Goal: Task Accomplishment & Management: Use online tool/utility

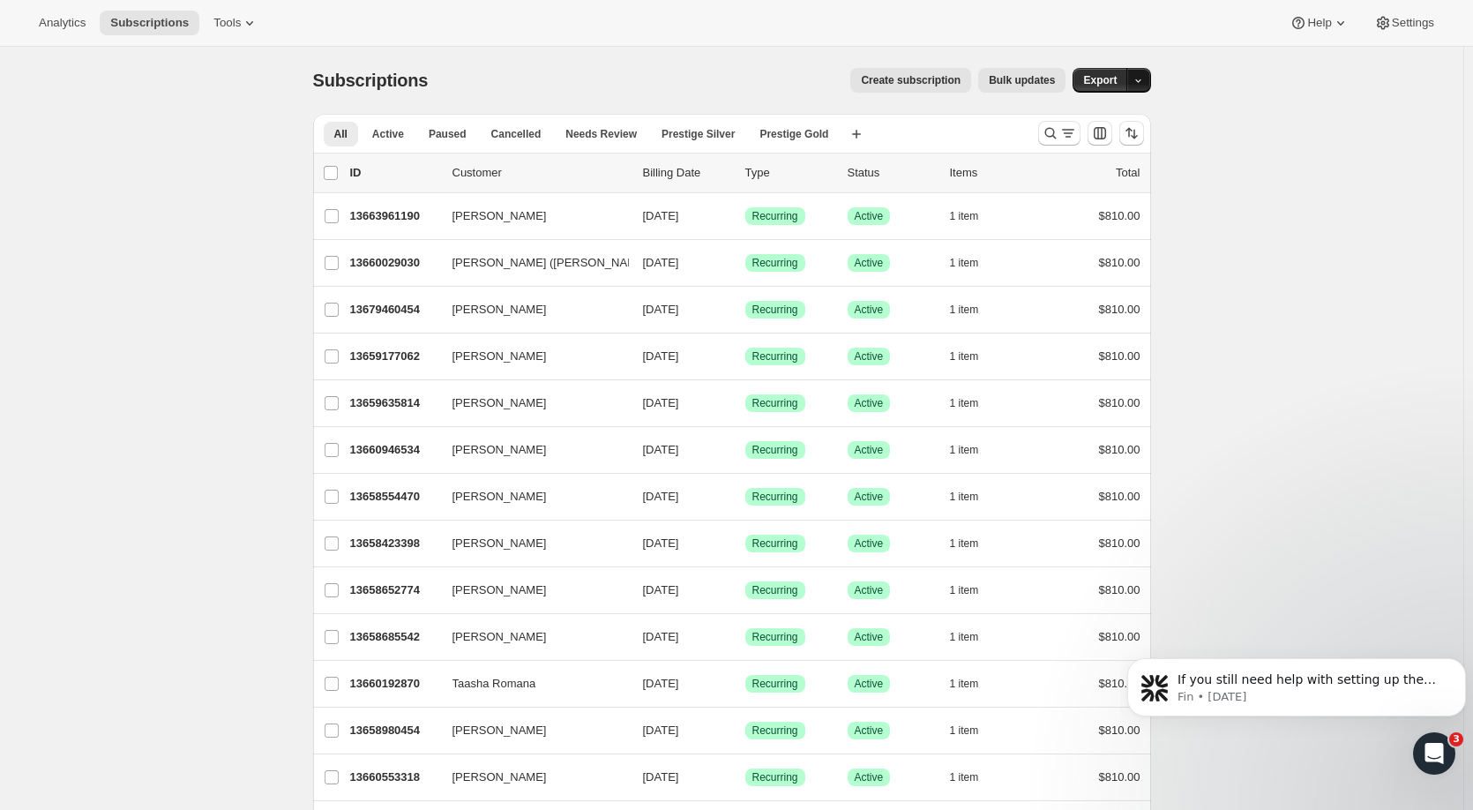
click at [1149, 82] on button "button" at bounding box center [1138, 80] width 25 height 25
click at [1093, 116] on span "Subscription data" at bounding box center [1048, 116] width 88 height 13
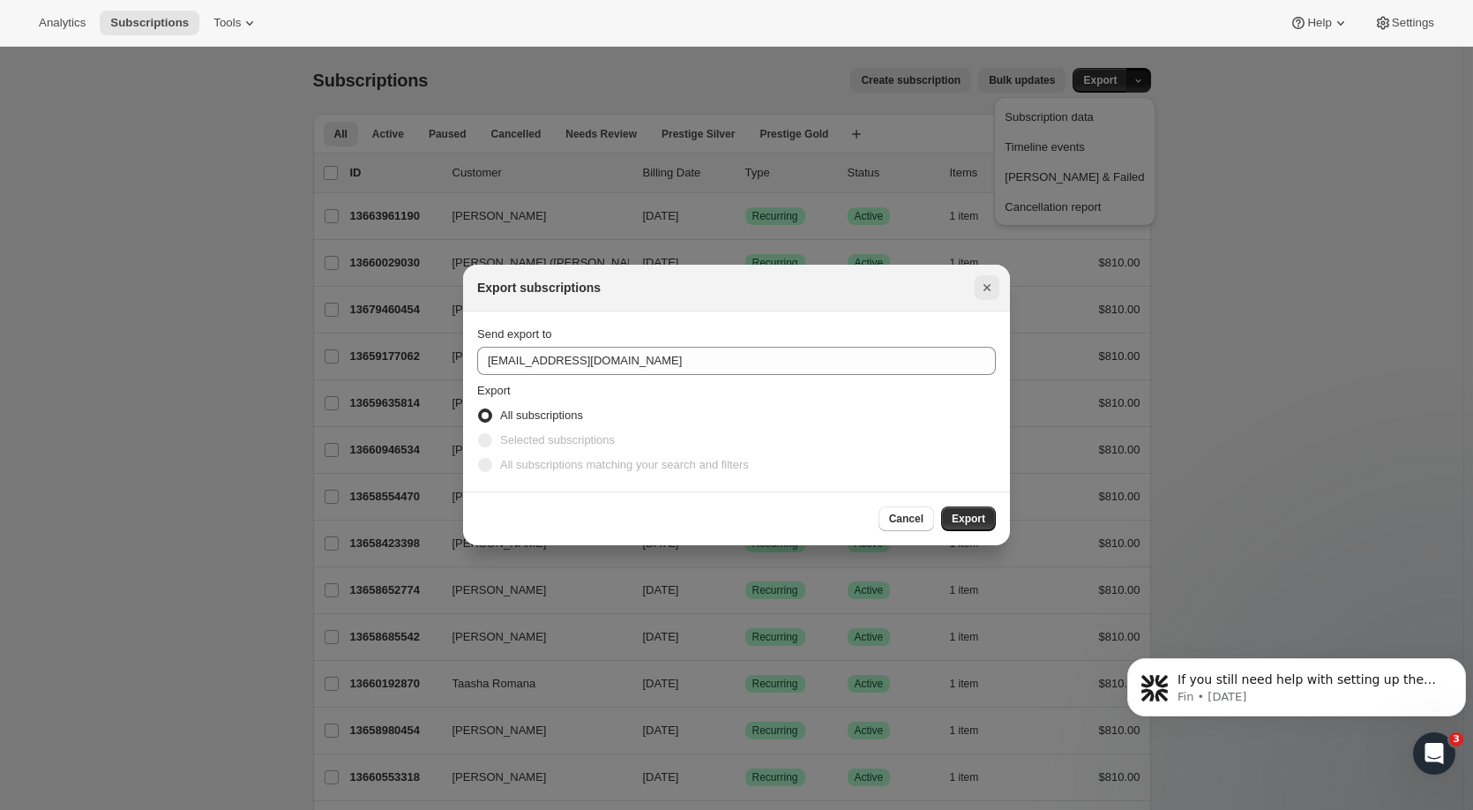
click at [984, 284] on icon "Close" at bounding box center [987, 288] width 18 height 18
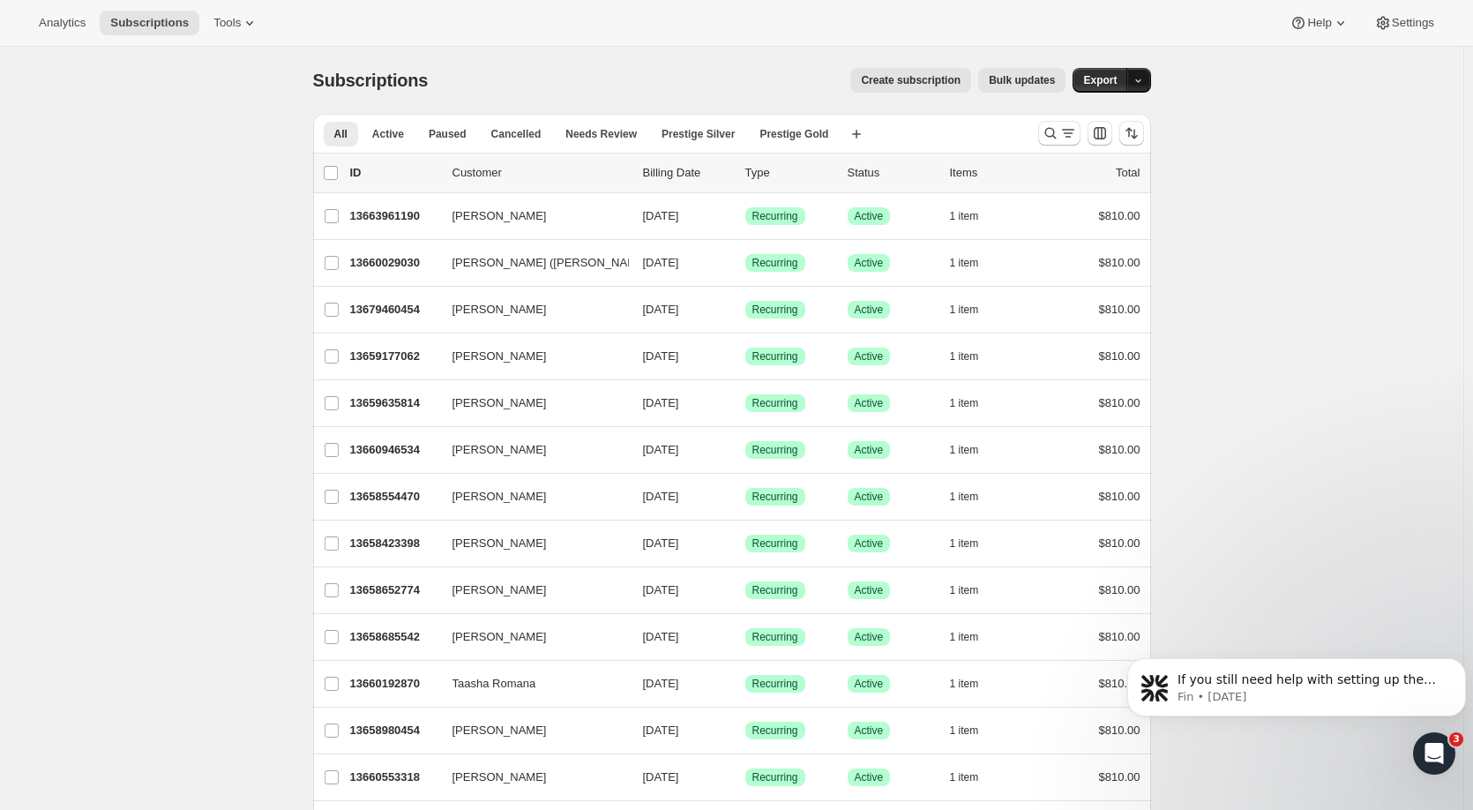
click at [1141, 82] on icon "button" at bounding box center [1137, 80] width 11 height 11
click at [1110, 83] on span "Export" at bounding box center [1100, 80] width 34 height 14
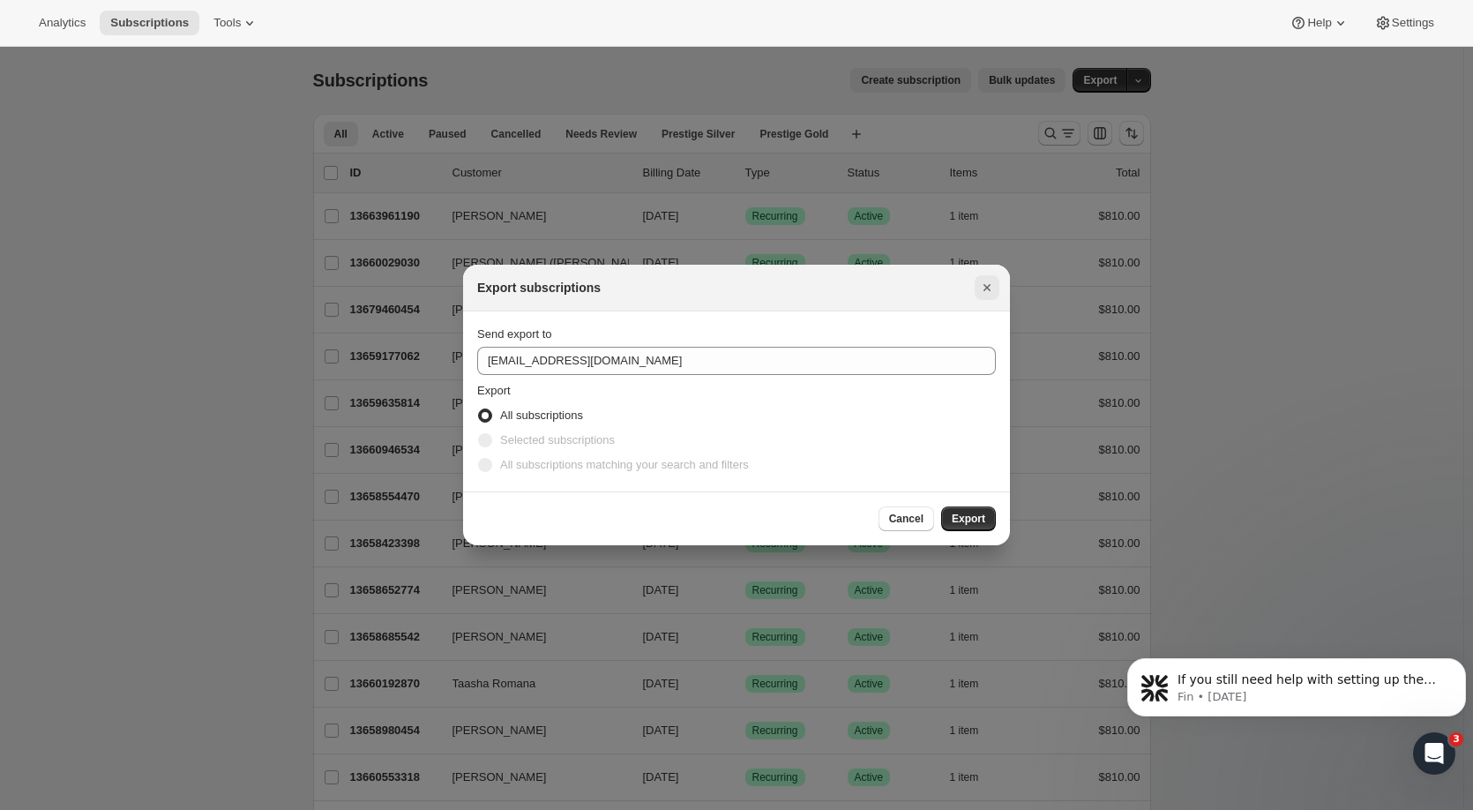
click at [984, 288] on icon "Close" at bounding box center [987, 288] width 18 height 18
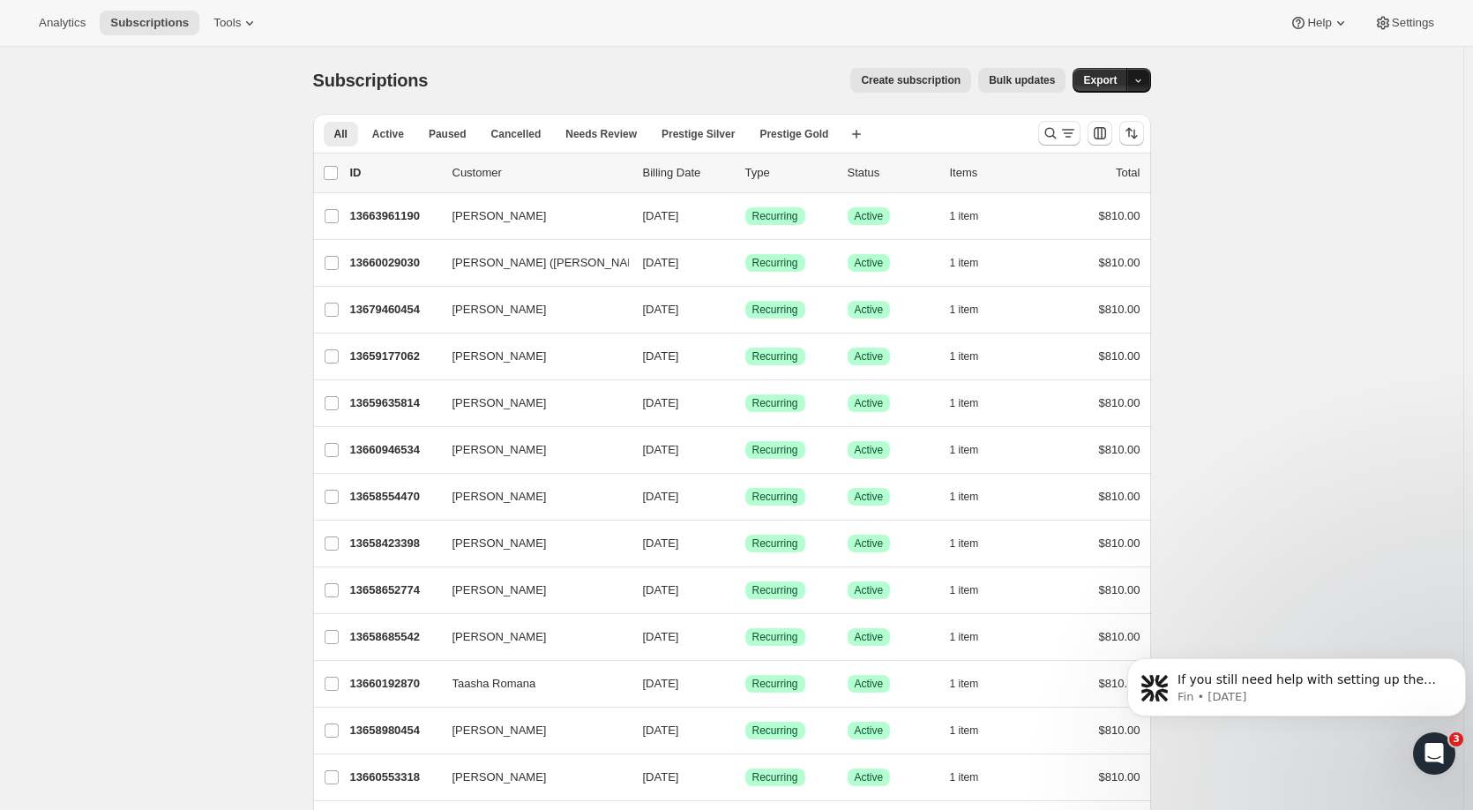
click at [1149, 74] on button "button" at bounding box center [1138, 80] width 25 height 25
click at [1137, 112] on span "Subscription data" at bounding box center [1073, 117] width 139 height 18
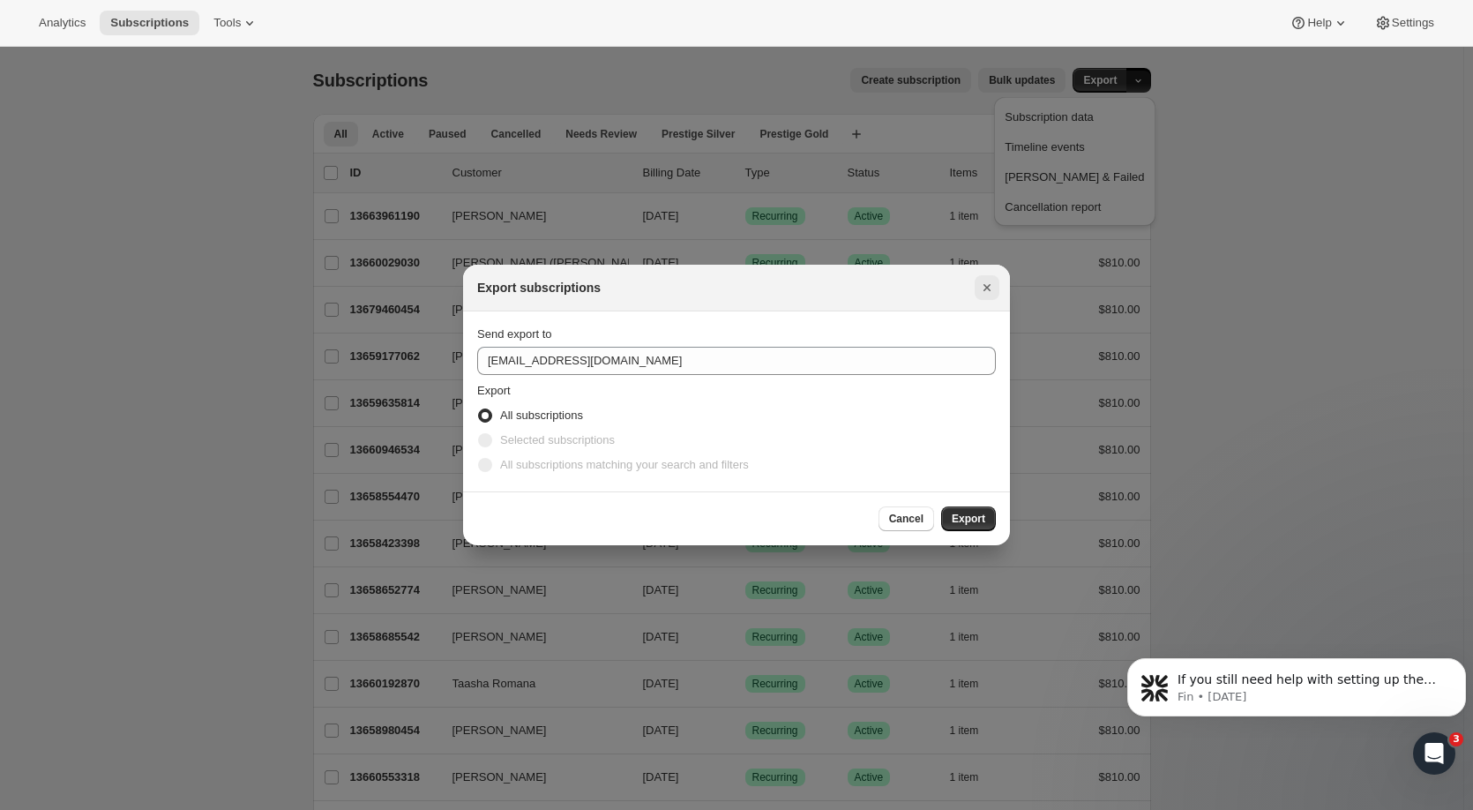
click at [986, 287] on icon "Close" at bounding box center [986, 287] width 7 height 7
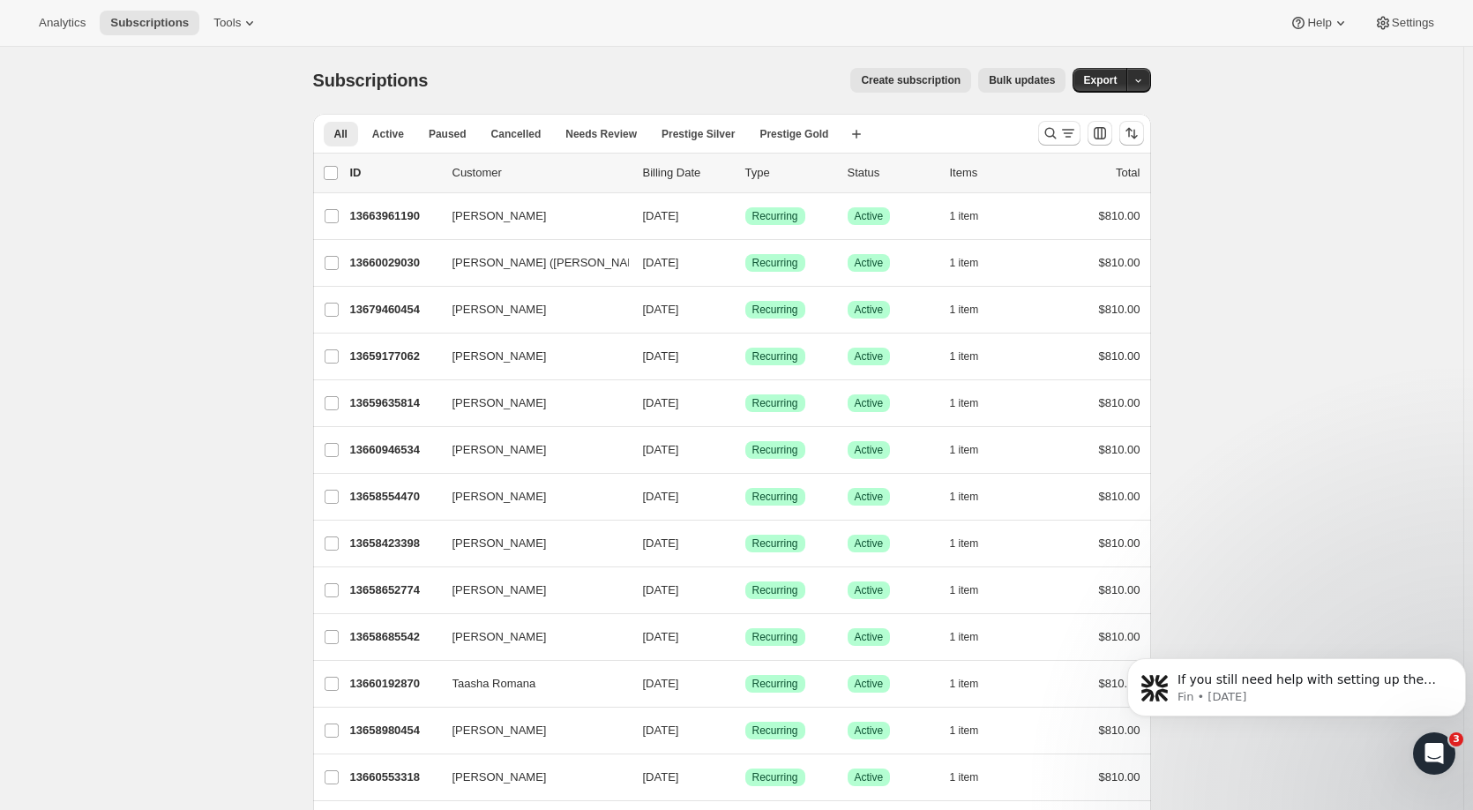
click at [1068, 132] on icon "Search and filter results" at bounding box center [1068, 133] width 18 height 18
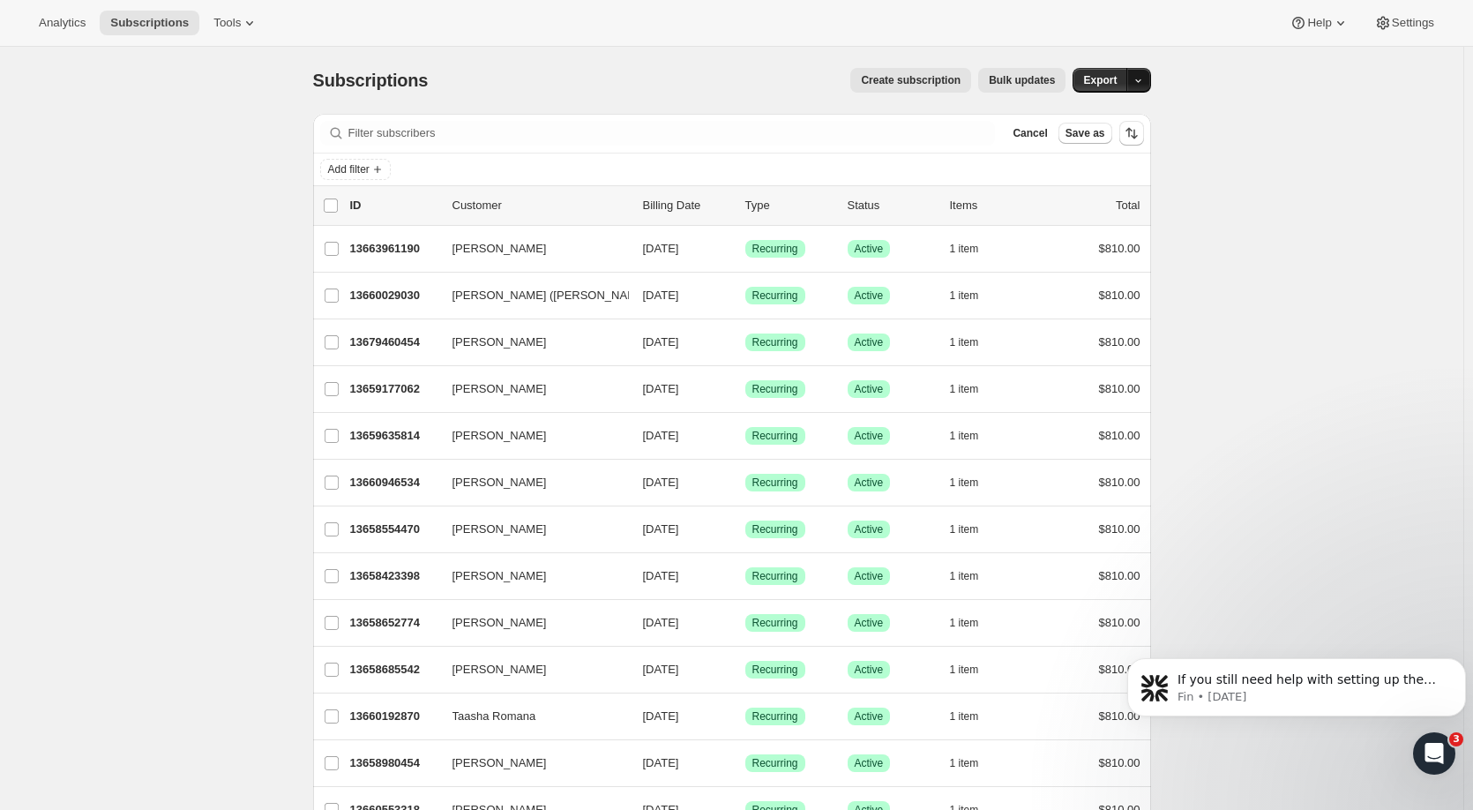
click at [1146, 72] on button "button" at bounding box center [1138, 80] width 25 height 25
click at [1093, 117] on span "Subscription data" at bounding box center [1048, 116] width 88 height 13
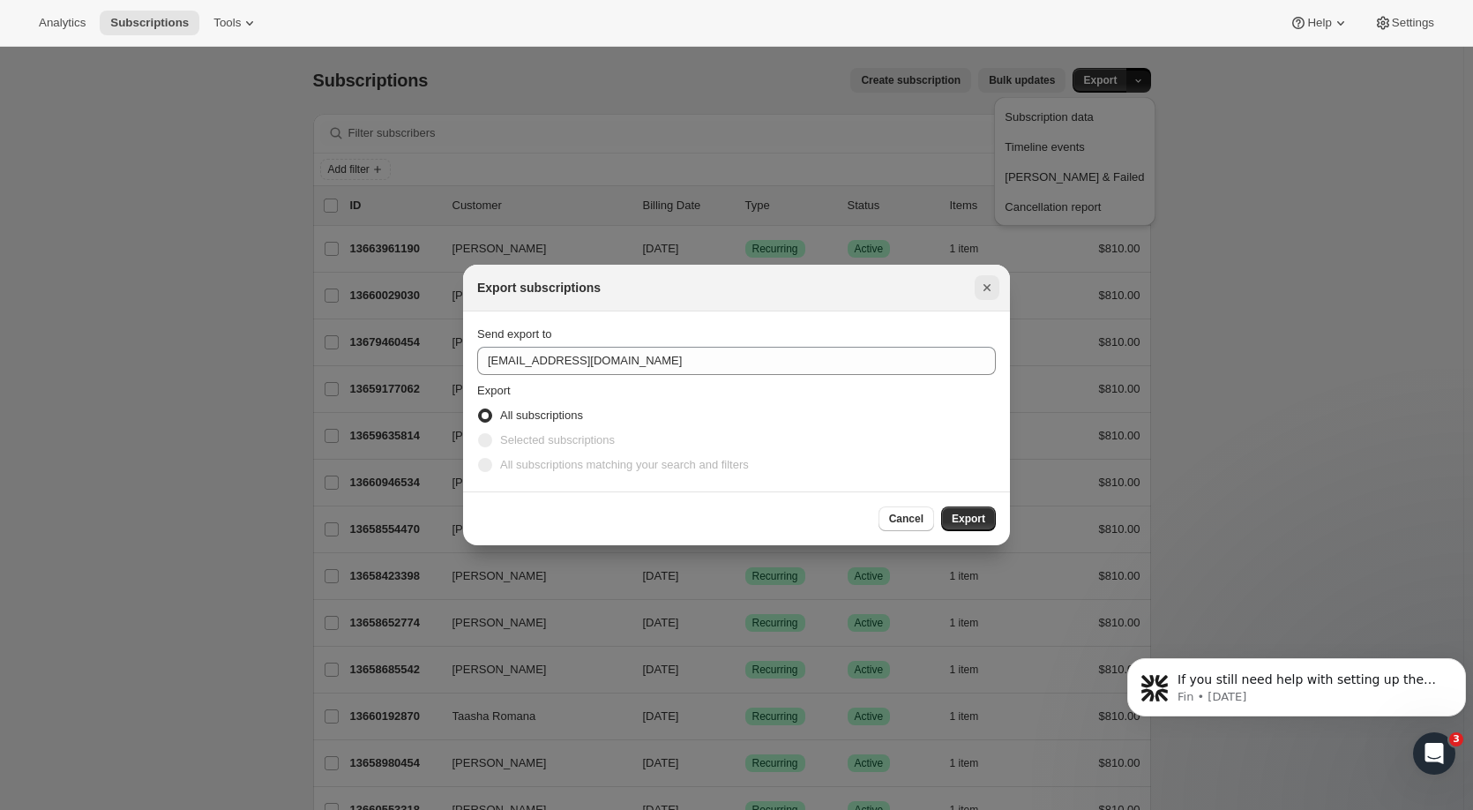
click at [988, 285] on icon "Close" at bounding box center [987, 288] width 18 height 18
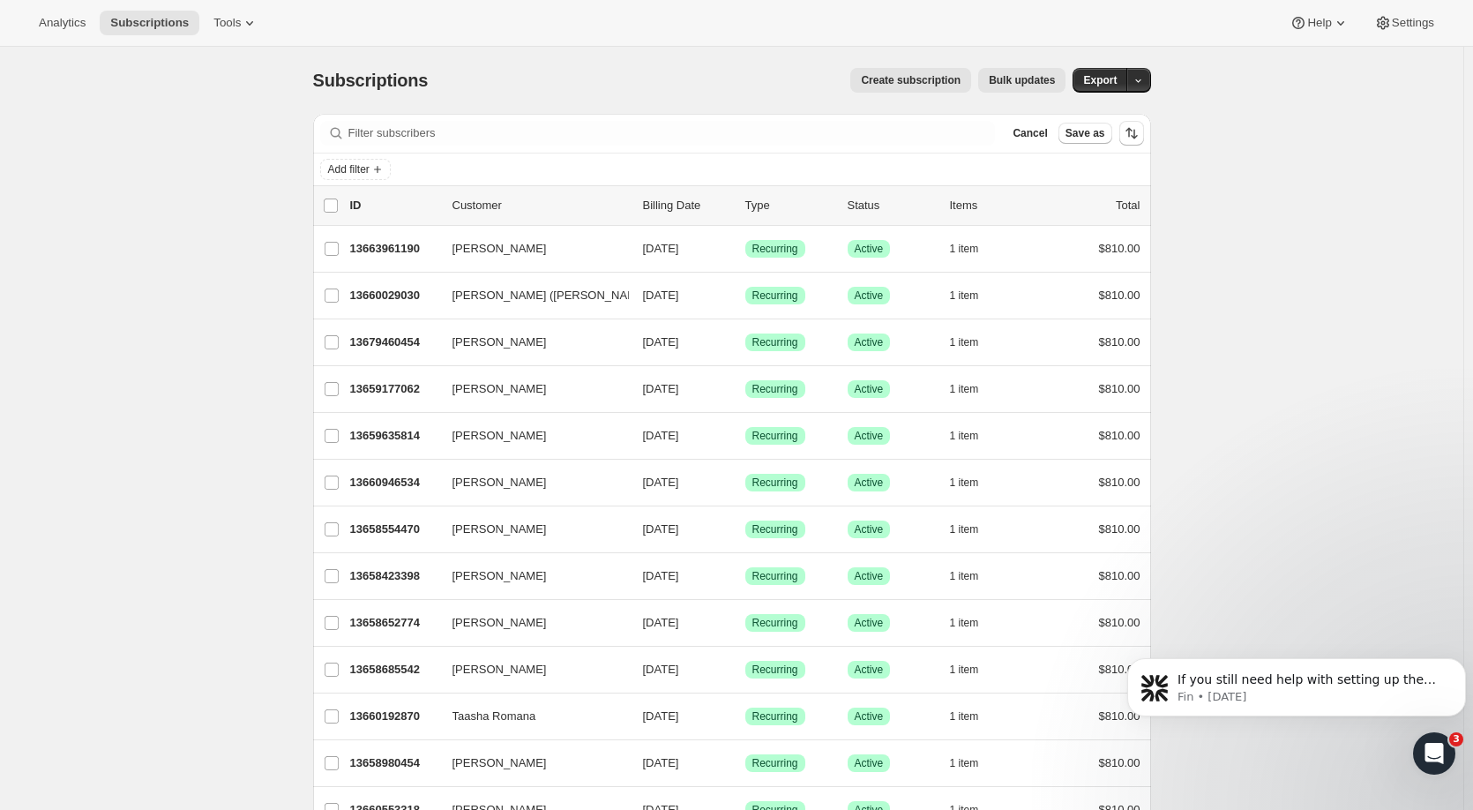
click at [1148, 78] on button "button" at bounding box center [1138, 80] width 25 height 25
click at [1085, 147] on span "Timeline events" at bounding box center [1044, 146] width 80 height 13
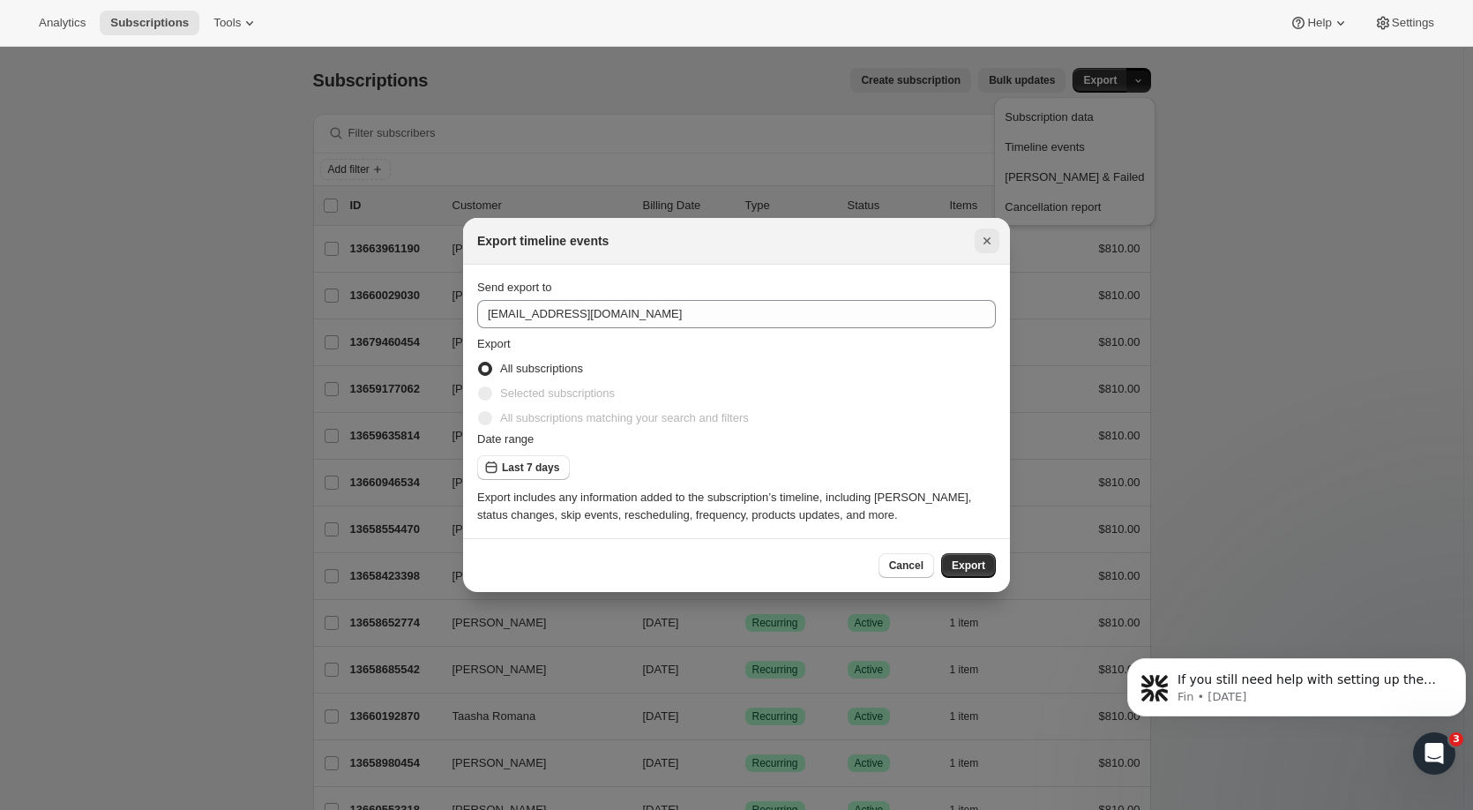
click at [981, 243] on icon "Close" at bounding box center [987, 241] width 18 height 18
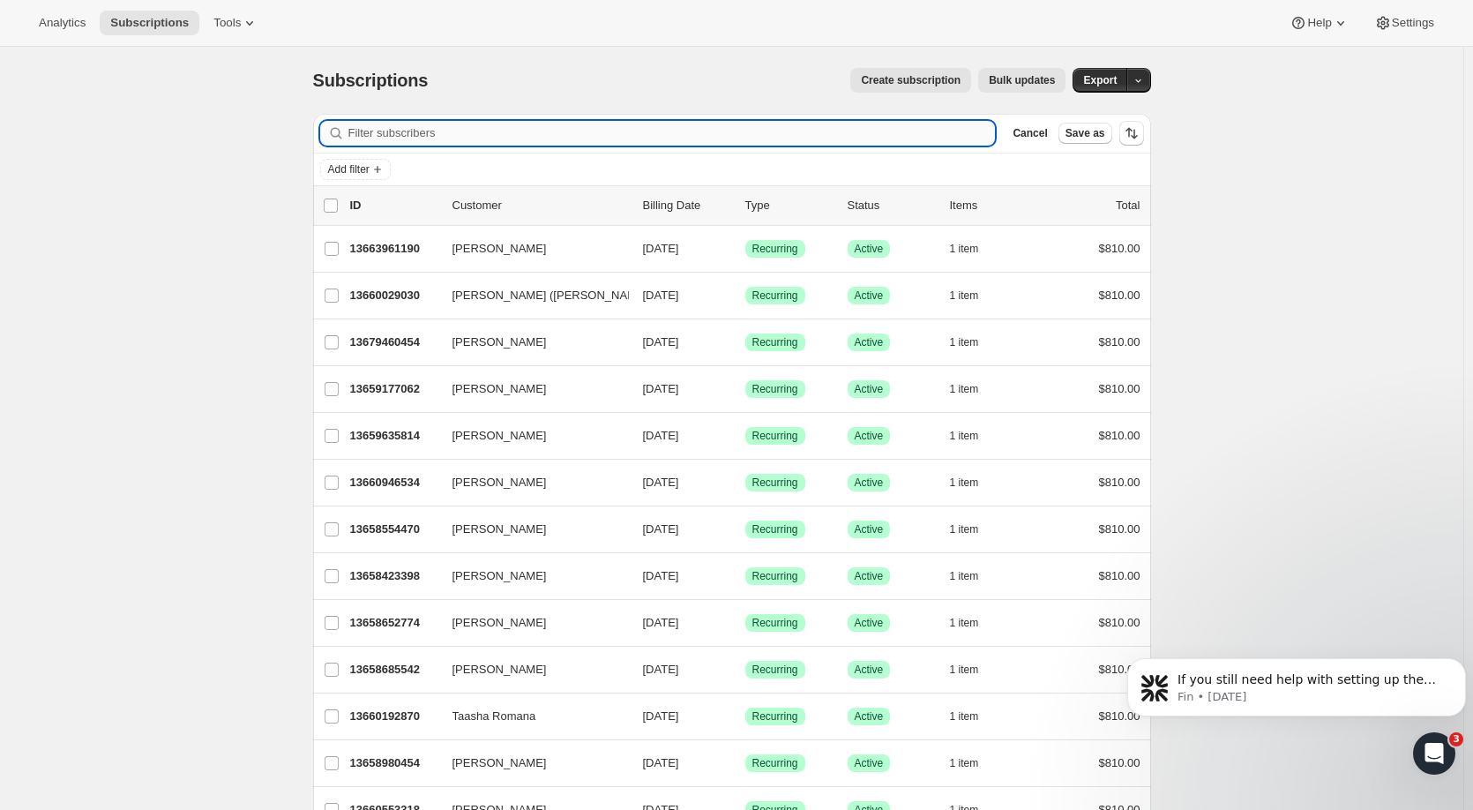
click at [862, 133] on input "Filter subscribers" at bounding box center [671, 133] width 647 height 25
click at [369, 168] on span "Add filter" at bounding box center [348, 169] width 41 height 14
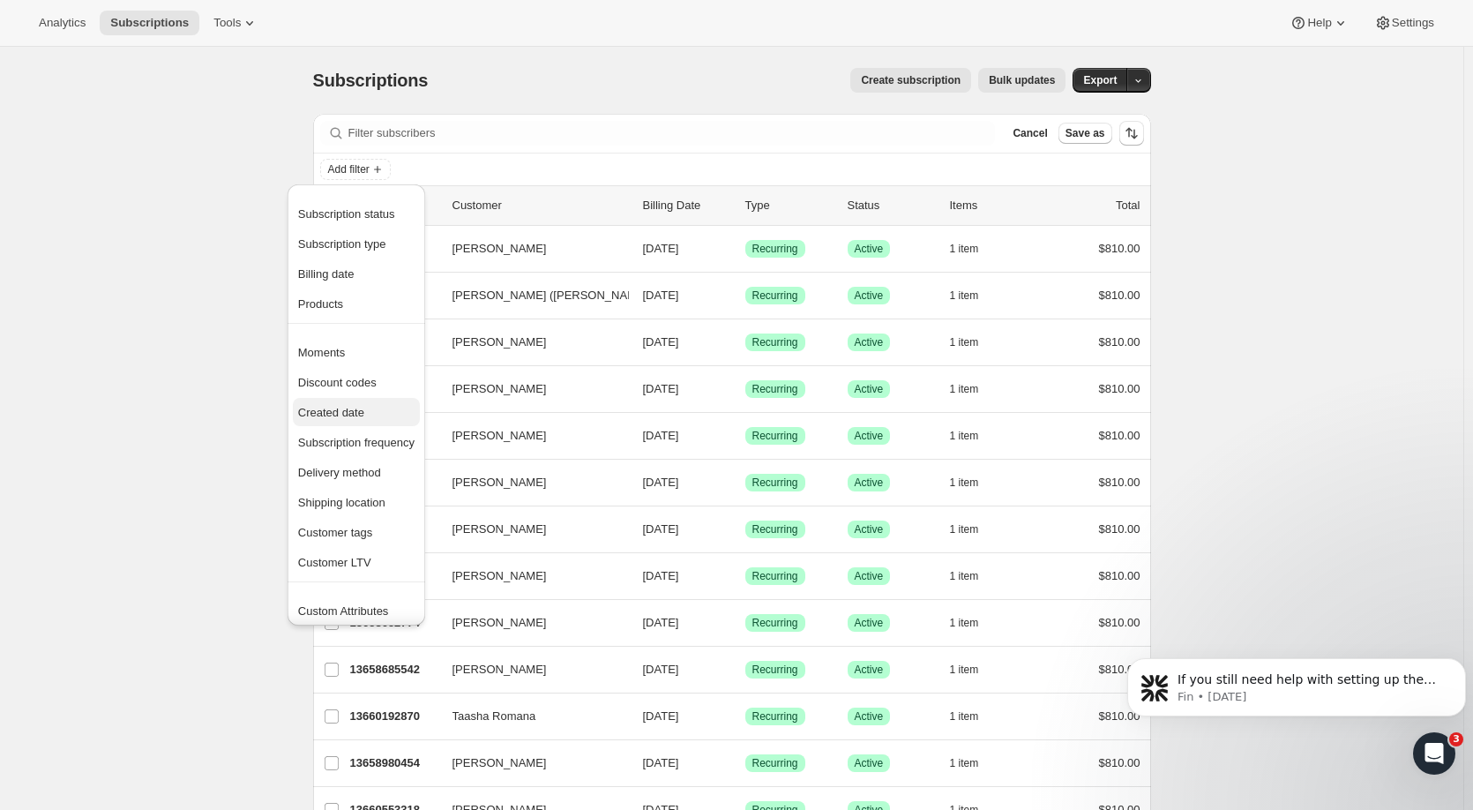
click at [334, 414] on span "Created date" at bounding box center [331, 412] width 66 height 13
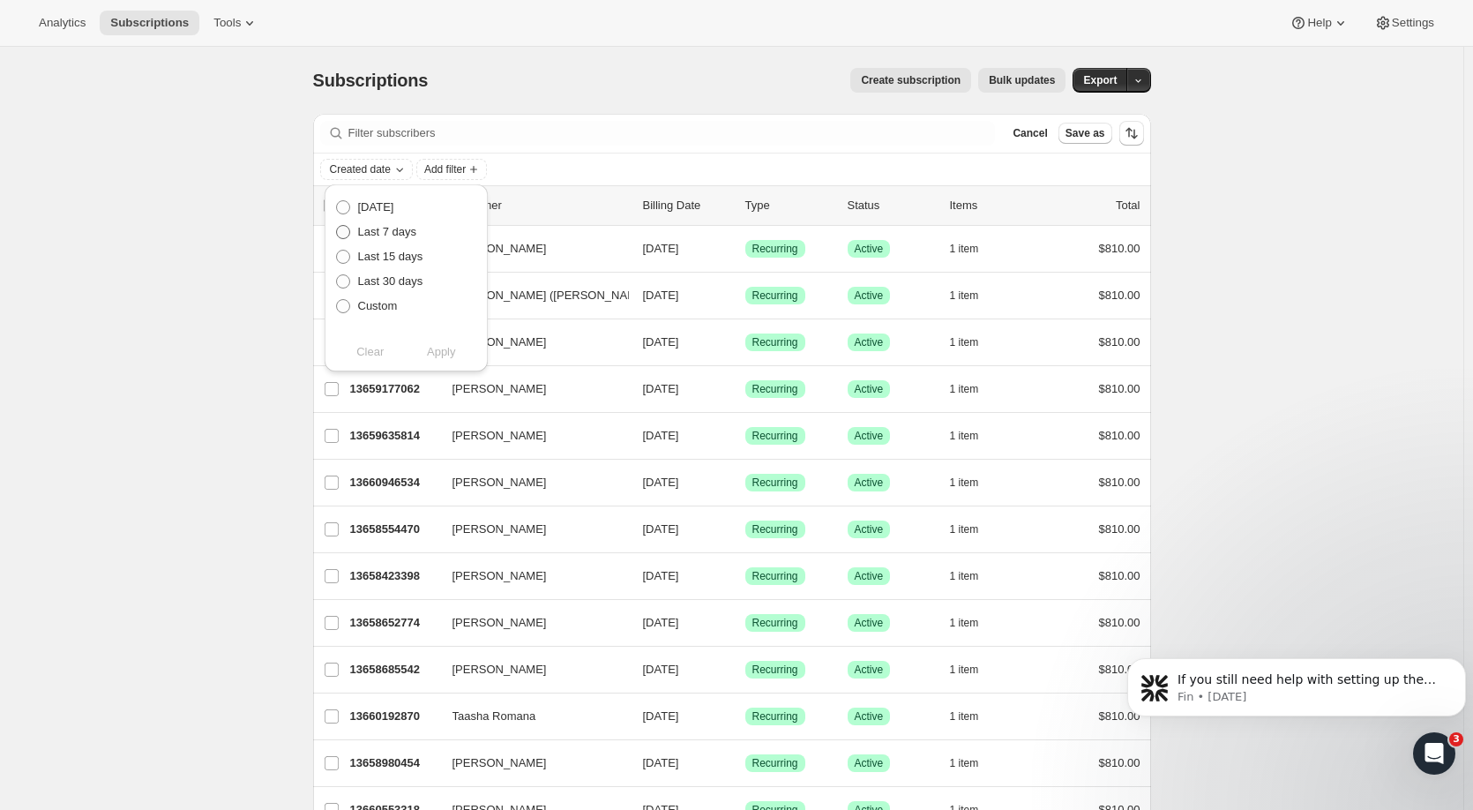
click at [377, 230] on span "Last 7 days" at bounding box center [387, 231] width 59 height 13
click at [337, 226] on input "Last 7 days" at bounding box center [336, 225] width 1 height 1
radio input "true"
click at [429, 356] on span "Apply" at bounding box center [441, 352] width 29 height 18
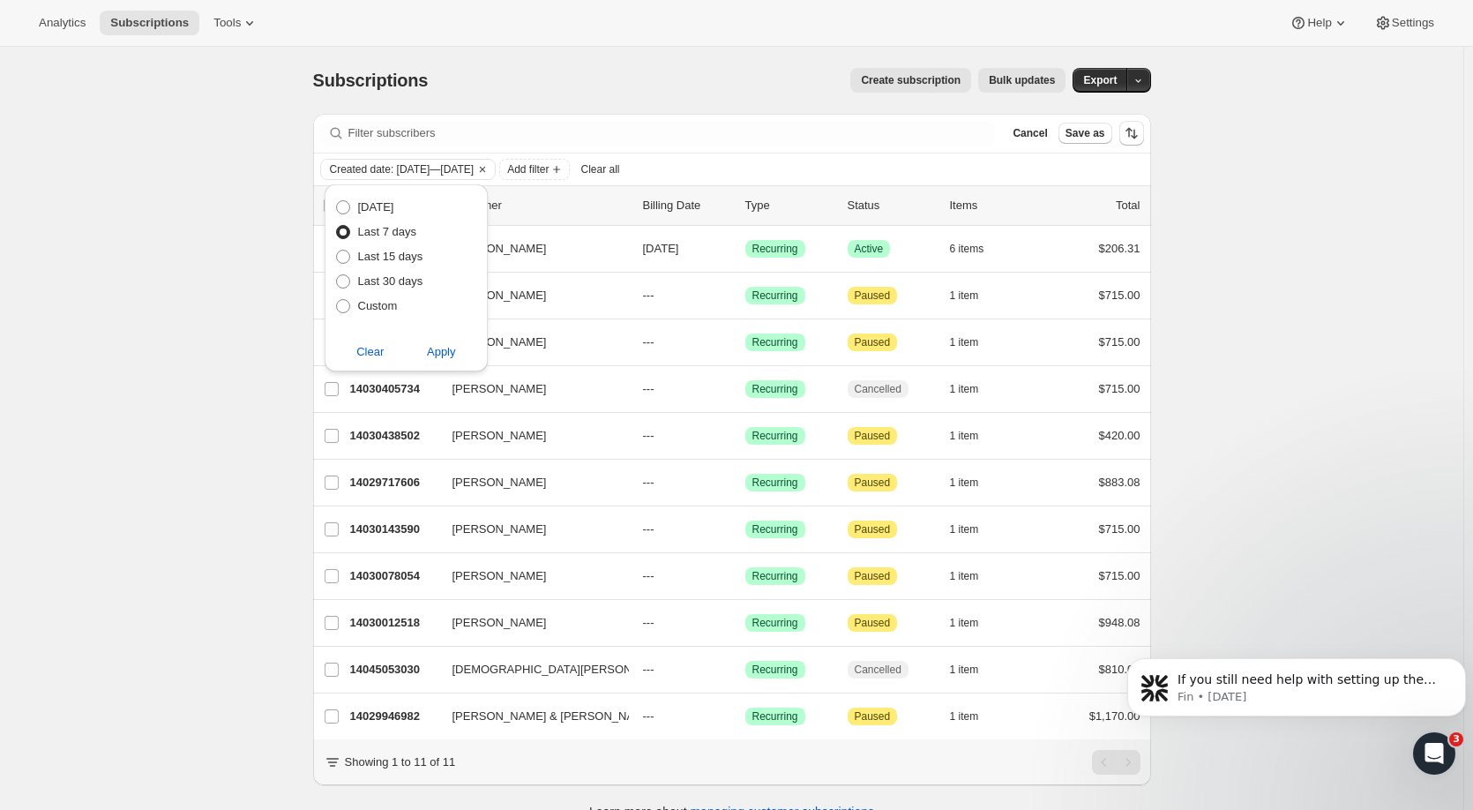
scroll to position [47, 0]
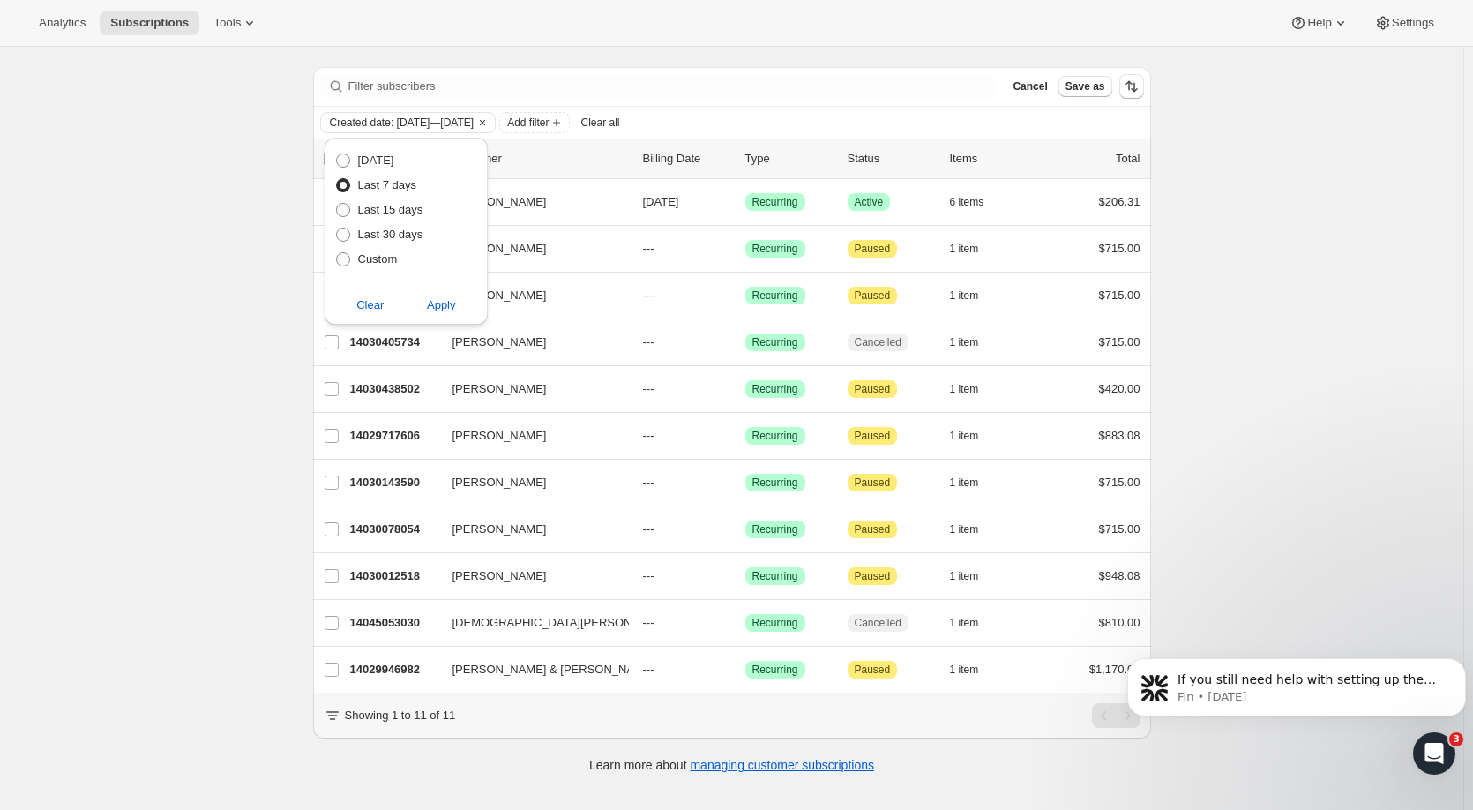
click at [1233, 317] on div "Subscriptions. This page is ready Subscriptions Create subscription Bulk update…" at bounding box center [731, 405] width 1463 height 810
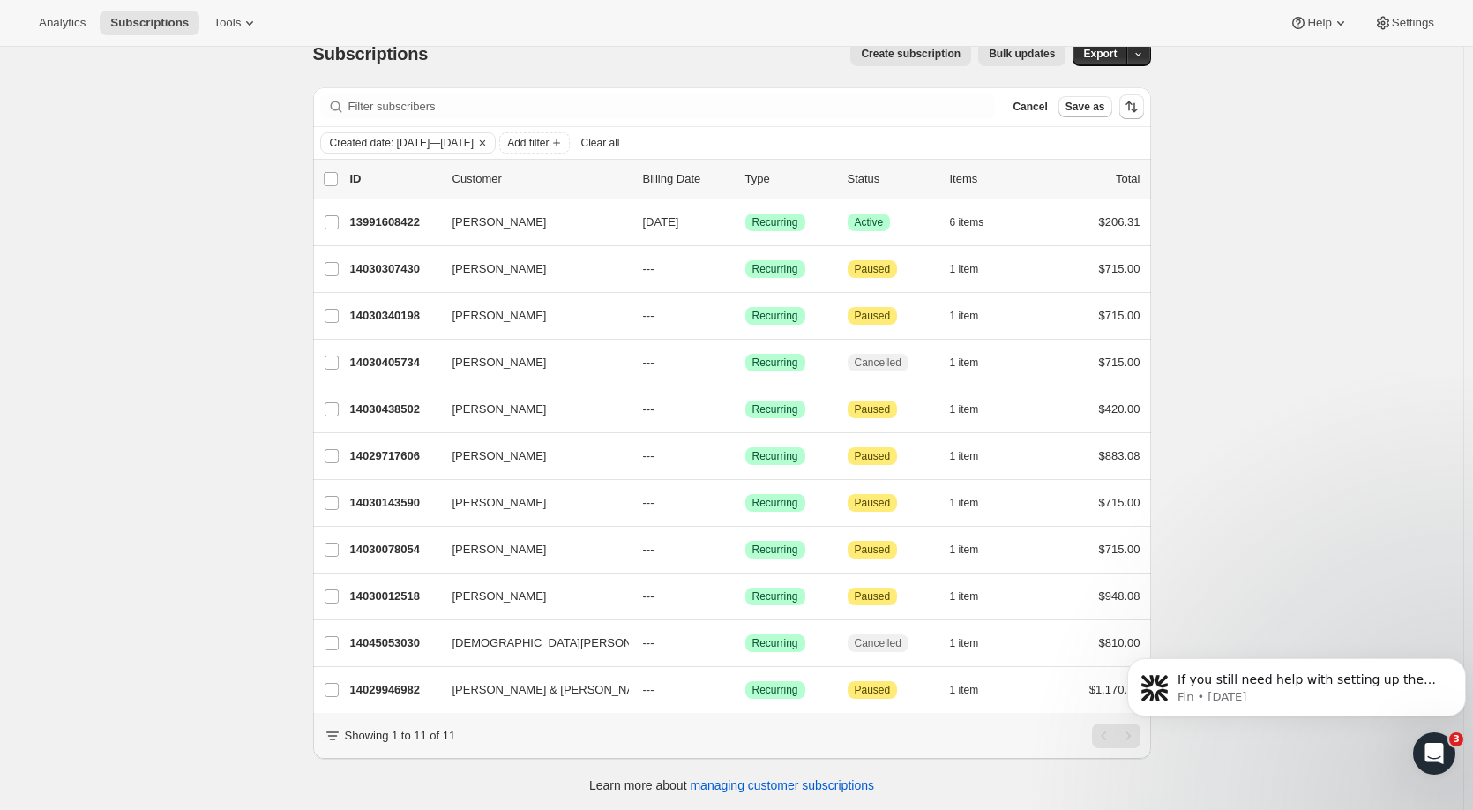
scroll to position [0, 0]
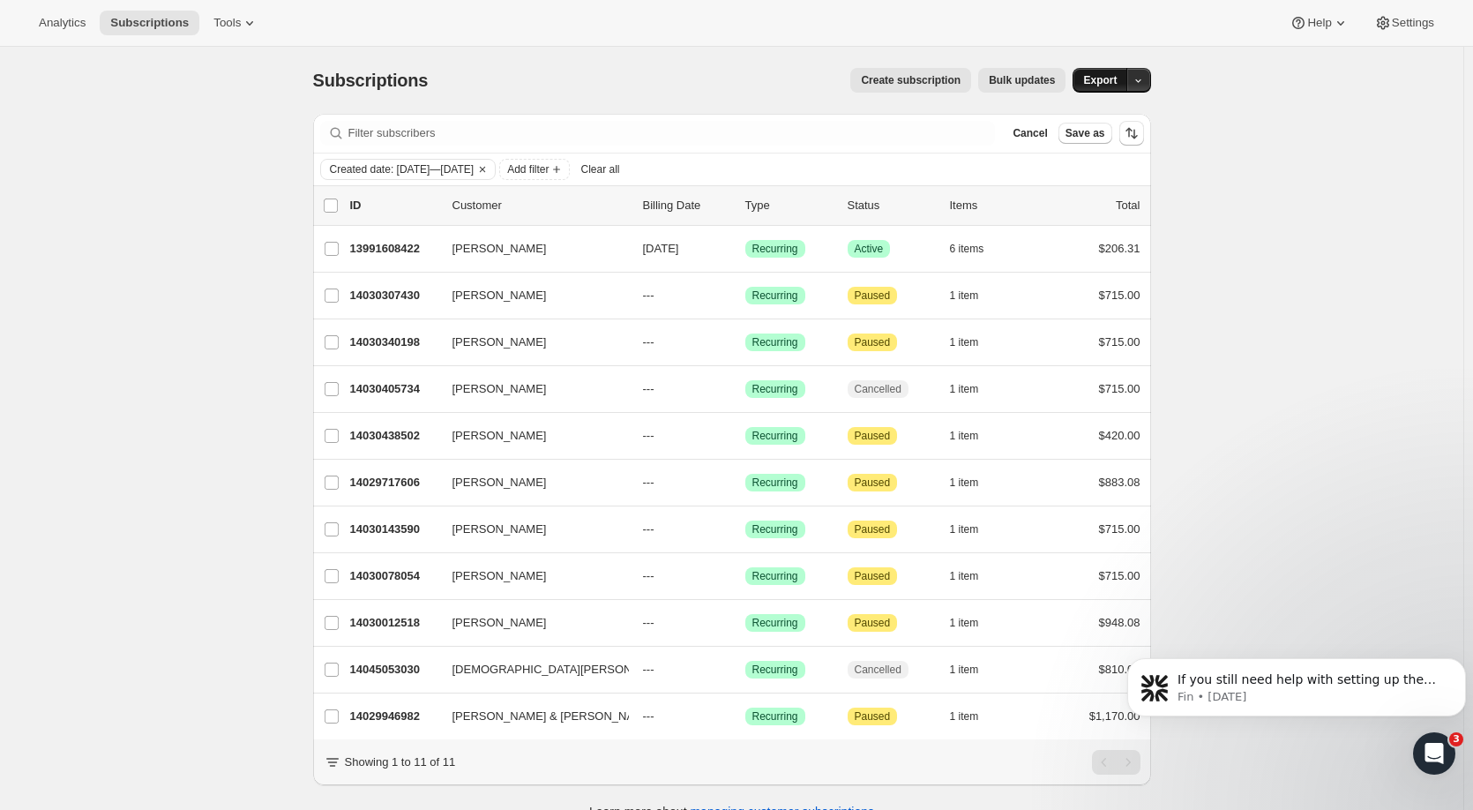
click at [1107, 80] on span "Export" at bounding box center [1100, 80] width 34 height 14
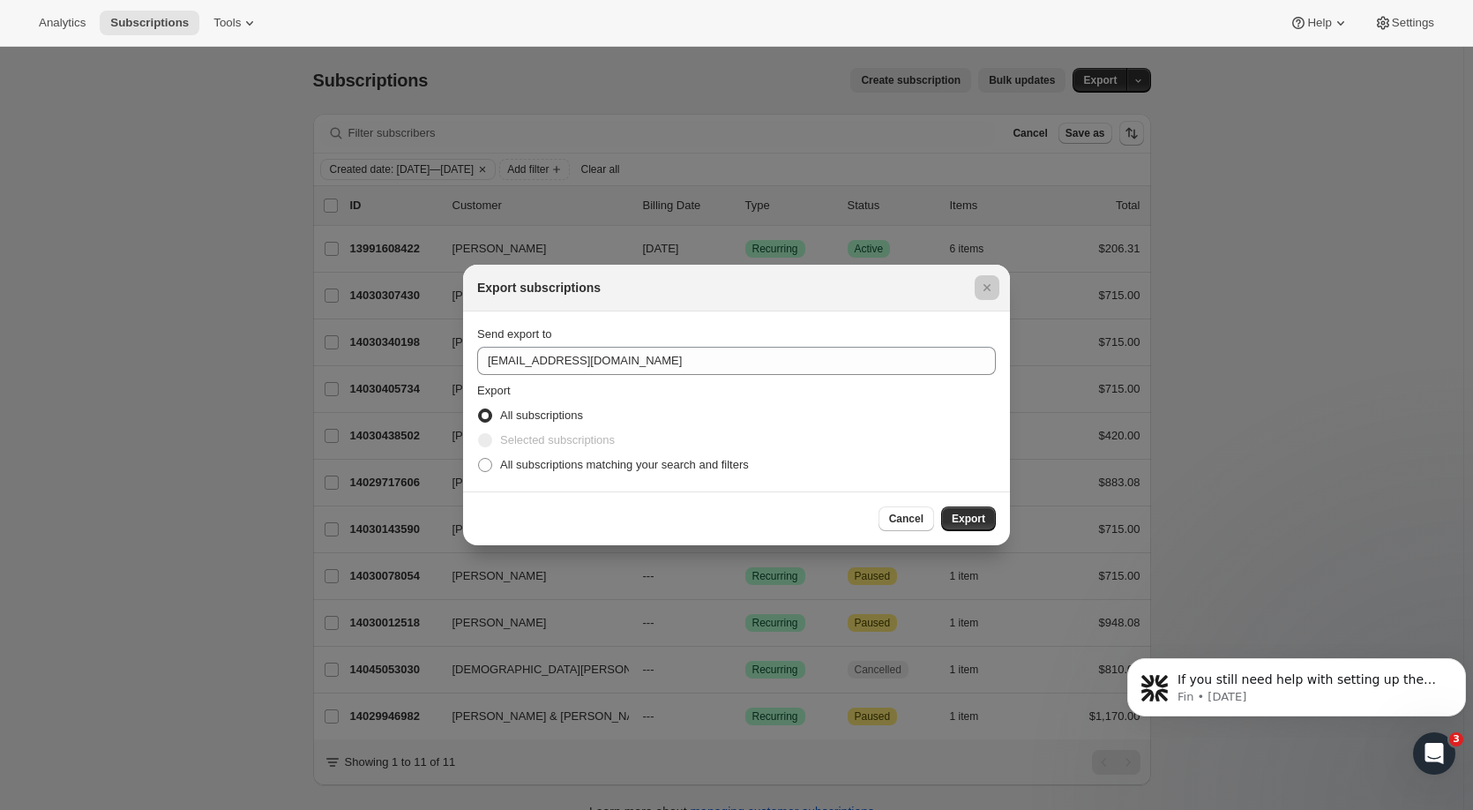
drag, startPoint x: 984, startPoint y: 287, endPoint x: 1262, endPoint y: 236, distance: 282.4
drag, startPoint x: 1262, startPoint y: 236, endPoint x: 907, endPoint y: 519, distance: 454.3
click at [907, 519] on span "Cancel" at bounding box center [906, 518] width 34 height 14
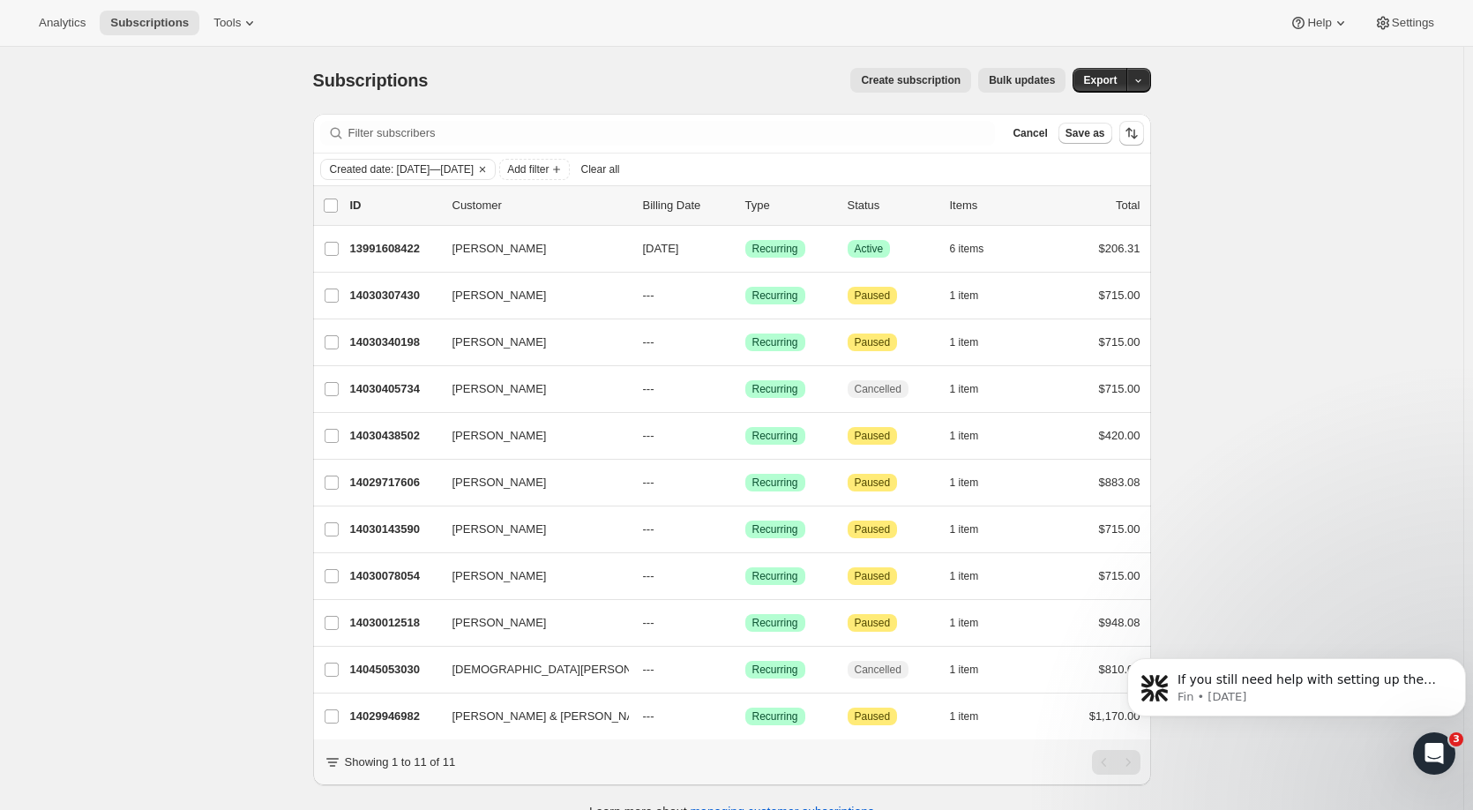
click at [1265, 198] on div "Subscriptions. This page is ready Subscriptions Create subscription Bulk update…" at bounding box center [731, 452] width 1463 height 810
click at [1141, 77] on icon "button" at bounding box center [1137, 80] width 11 height 11
drag, startPoint x: 1132, startPoint y: 116, endPoint x: 1109, endPoint y: 111, distance: 23.3
click at [1093, 111] on span "Subscription data" at bounding box center [1048, 116] width 88 height 13
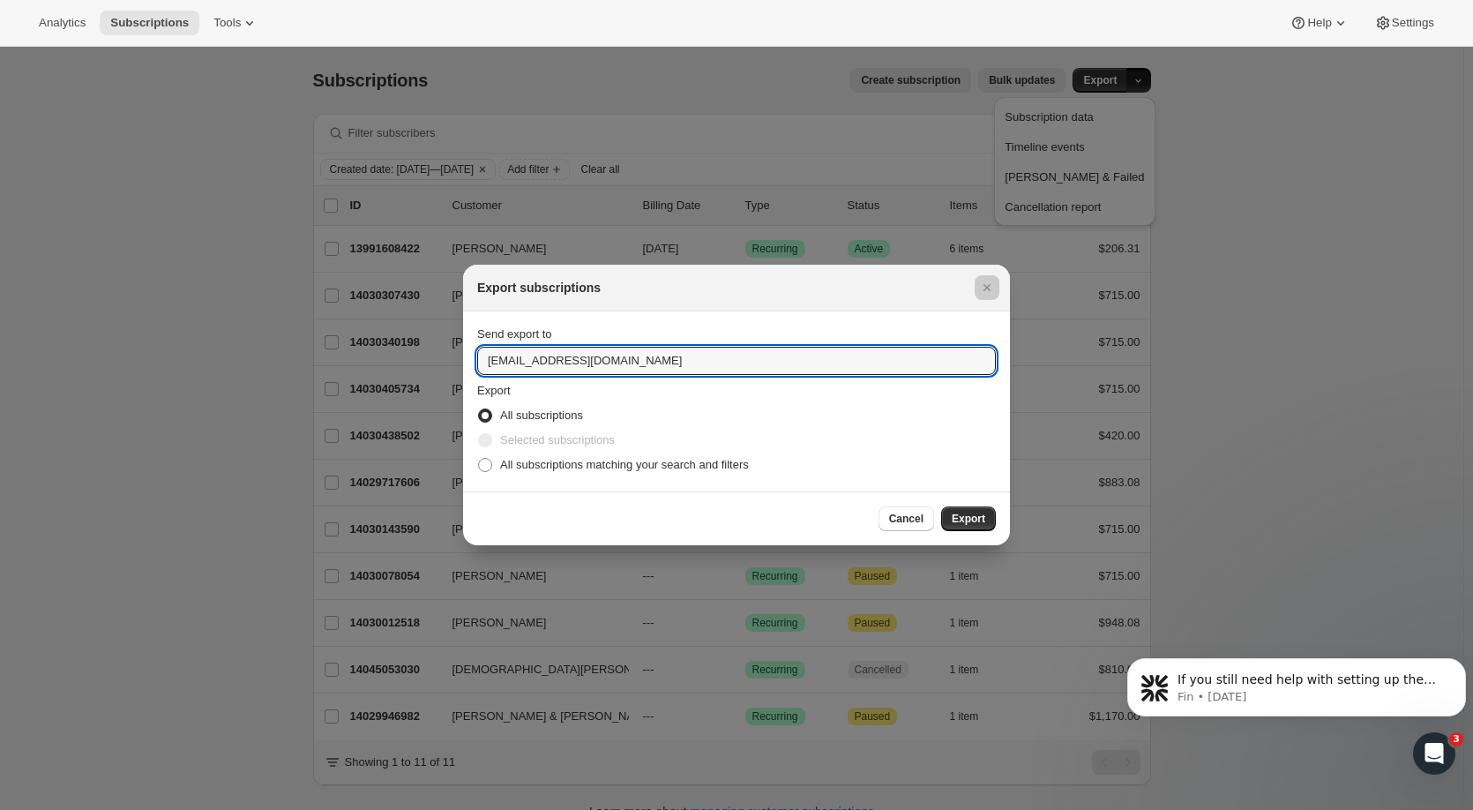
drag, startPoint x: 696, startPoint y: 360, endPoint x: 459, endPoint y: 360, distance: 237.2
type input "[EMAIL_ADDRESS][DOMAIN_NAME]"
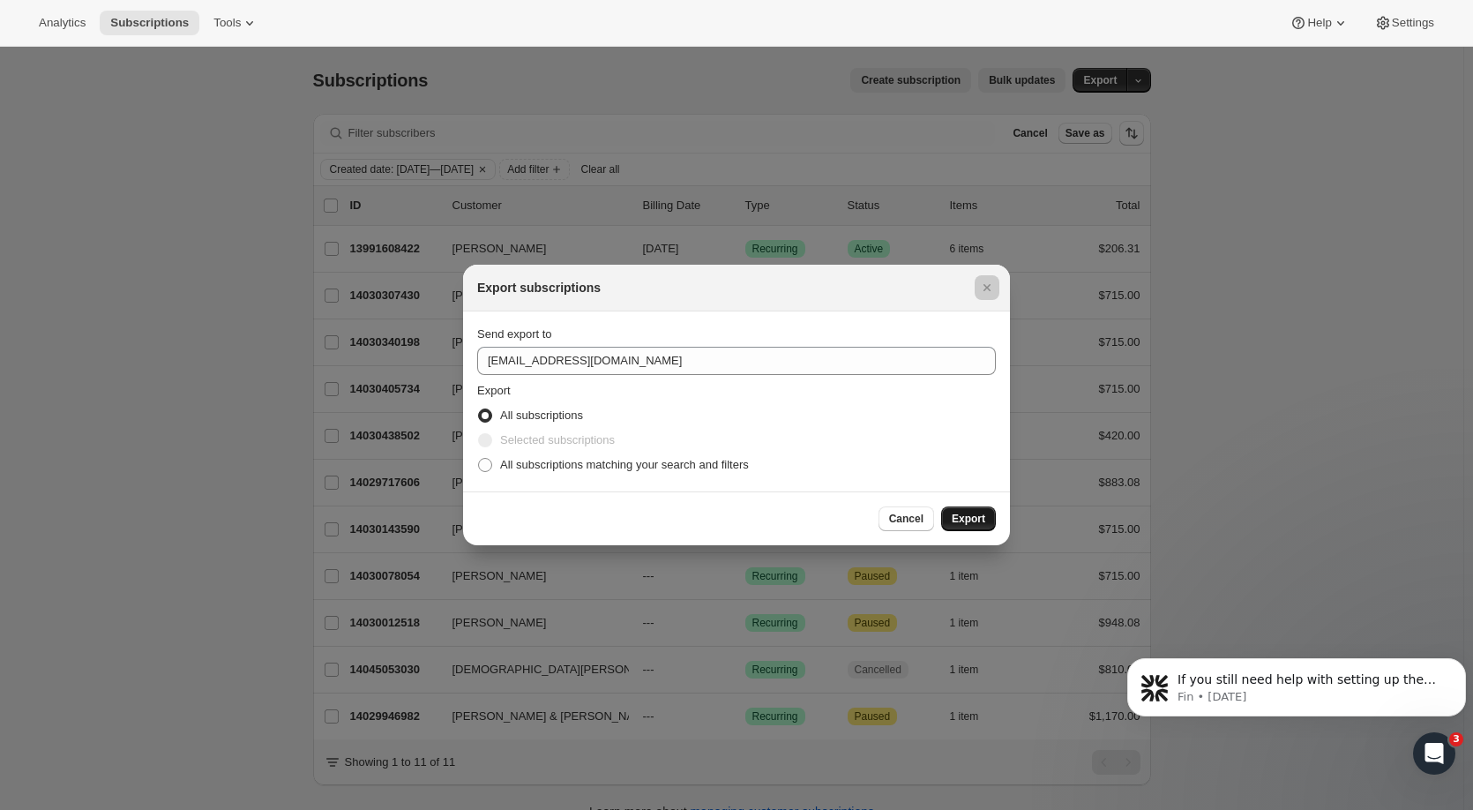
click at [979, 519] on span "Export" at bounding box center [968, 518] width 34 height 14
